Goal: Transaction & Acquisition: Purchase product/service

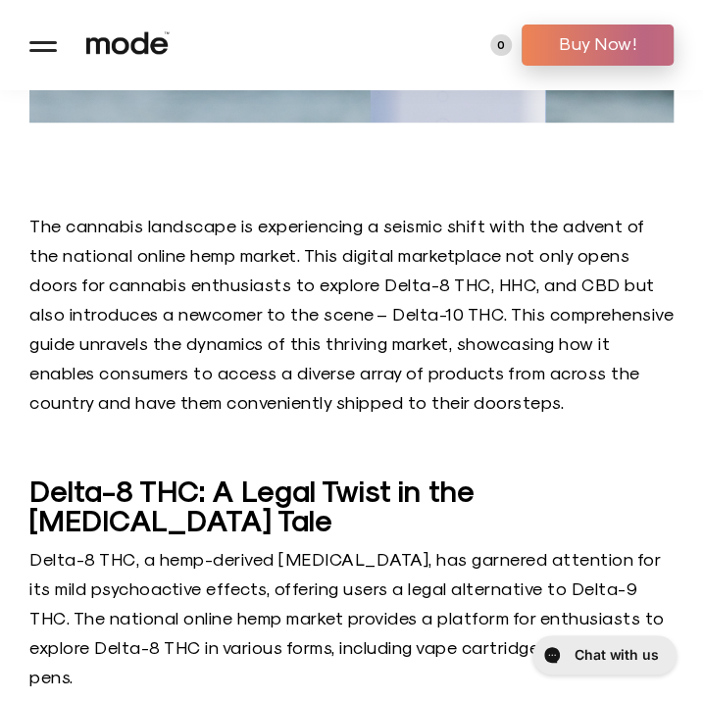
scroll to position [296, 0]
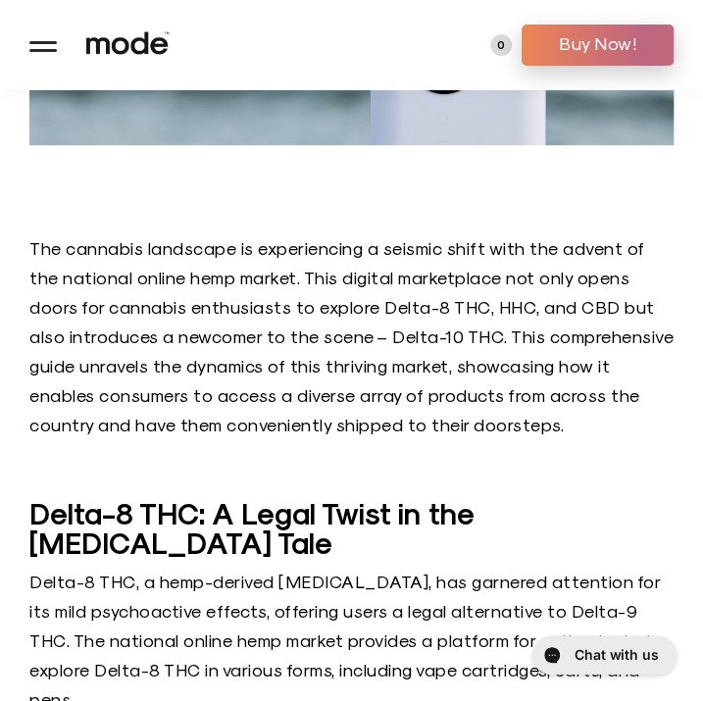
click at [42, 48] on button at bounding box center [42, 44] width 27 height 27
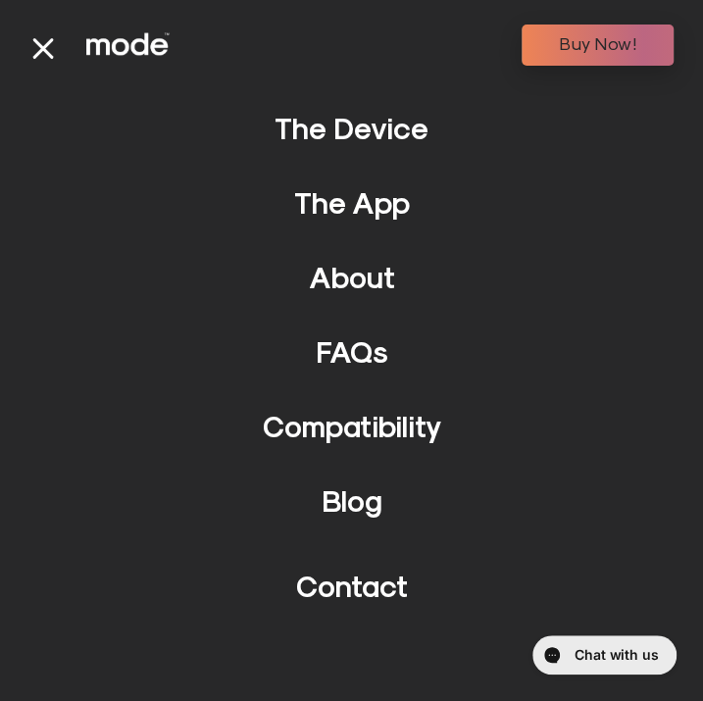
click at [369, 137] on link "The Device" at bounding box center [352, 127] width 154 height 35
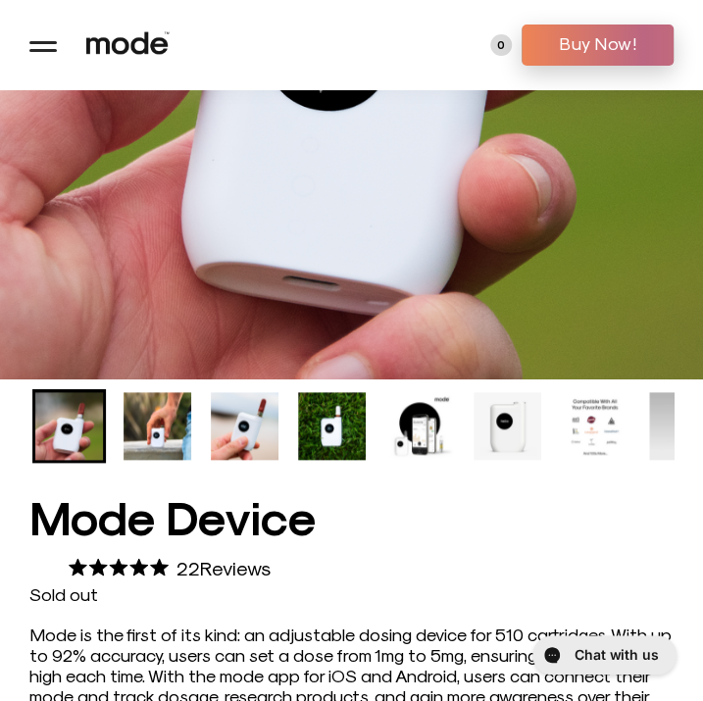
scroll to position [325, 0]
